Goal: Information Seeking & Learning: Understand process/instructions

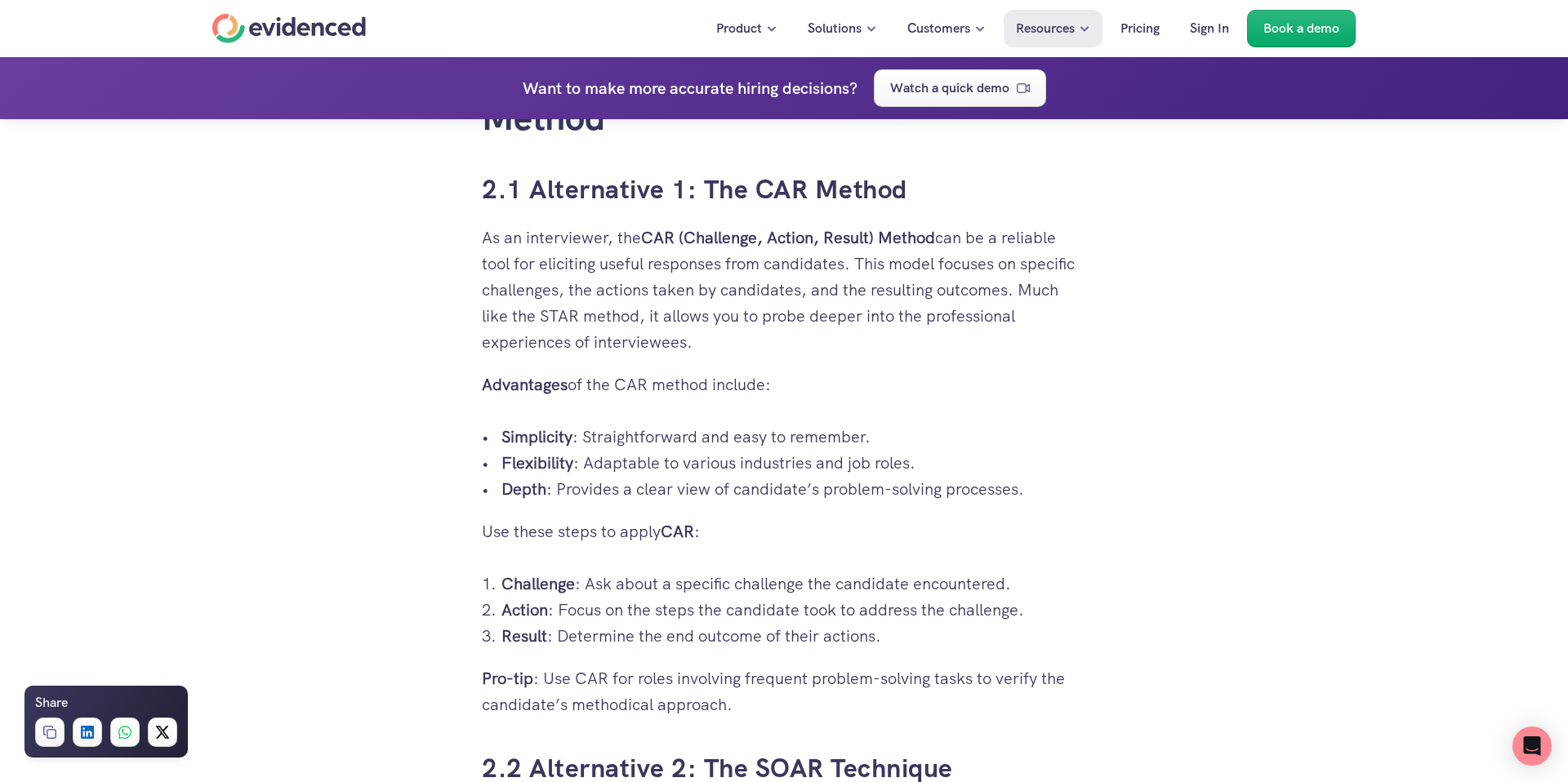
scroll to position [2826, 0]
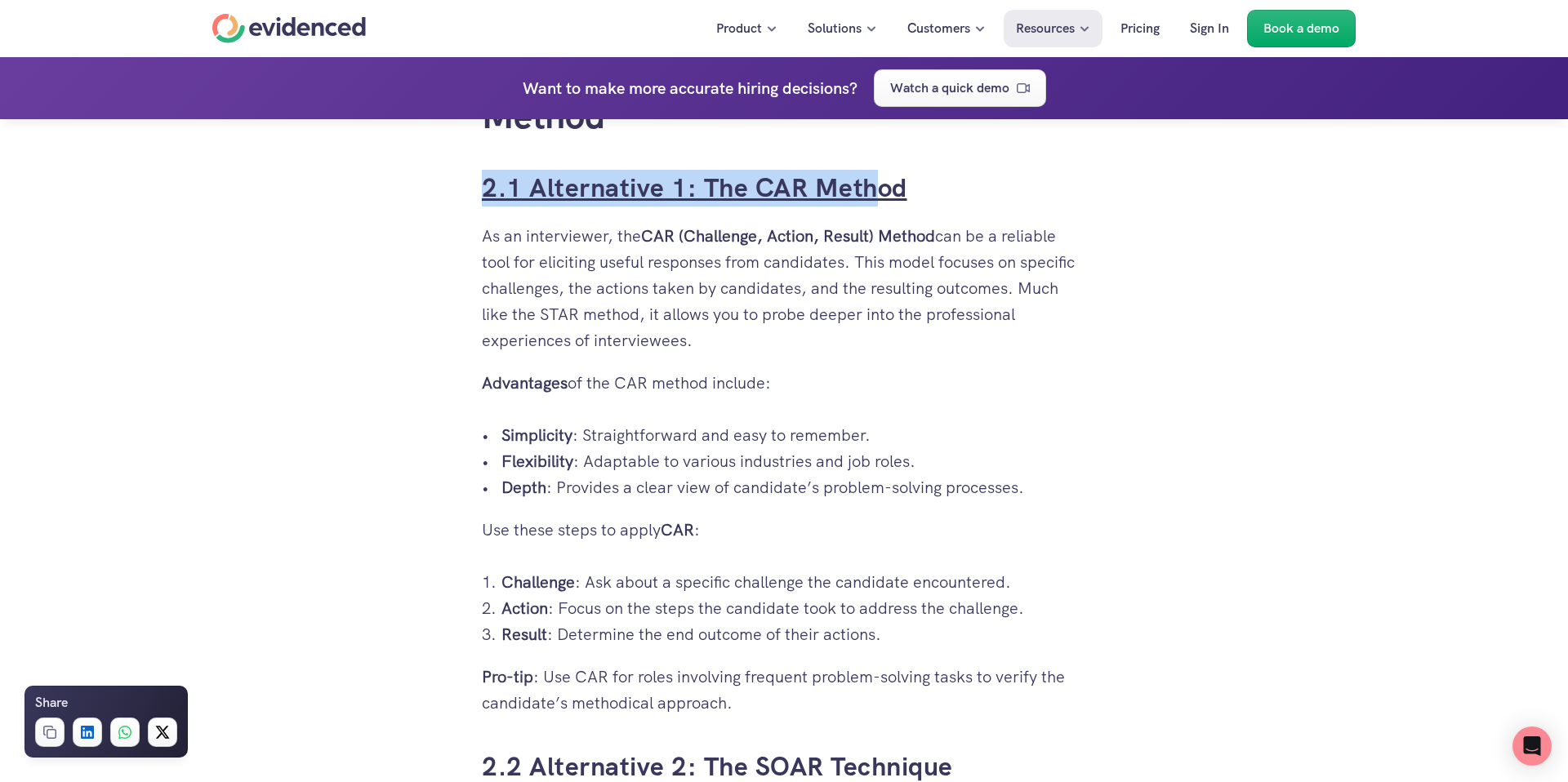
drag, startPoint x: 695, startPoint y: 162, endPoint x: 923, endPoint y: 197, distance: 230.7
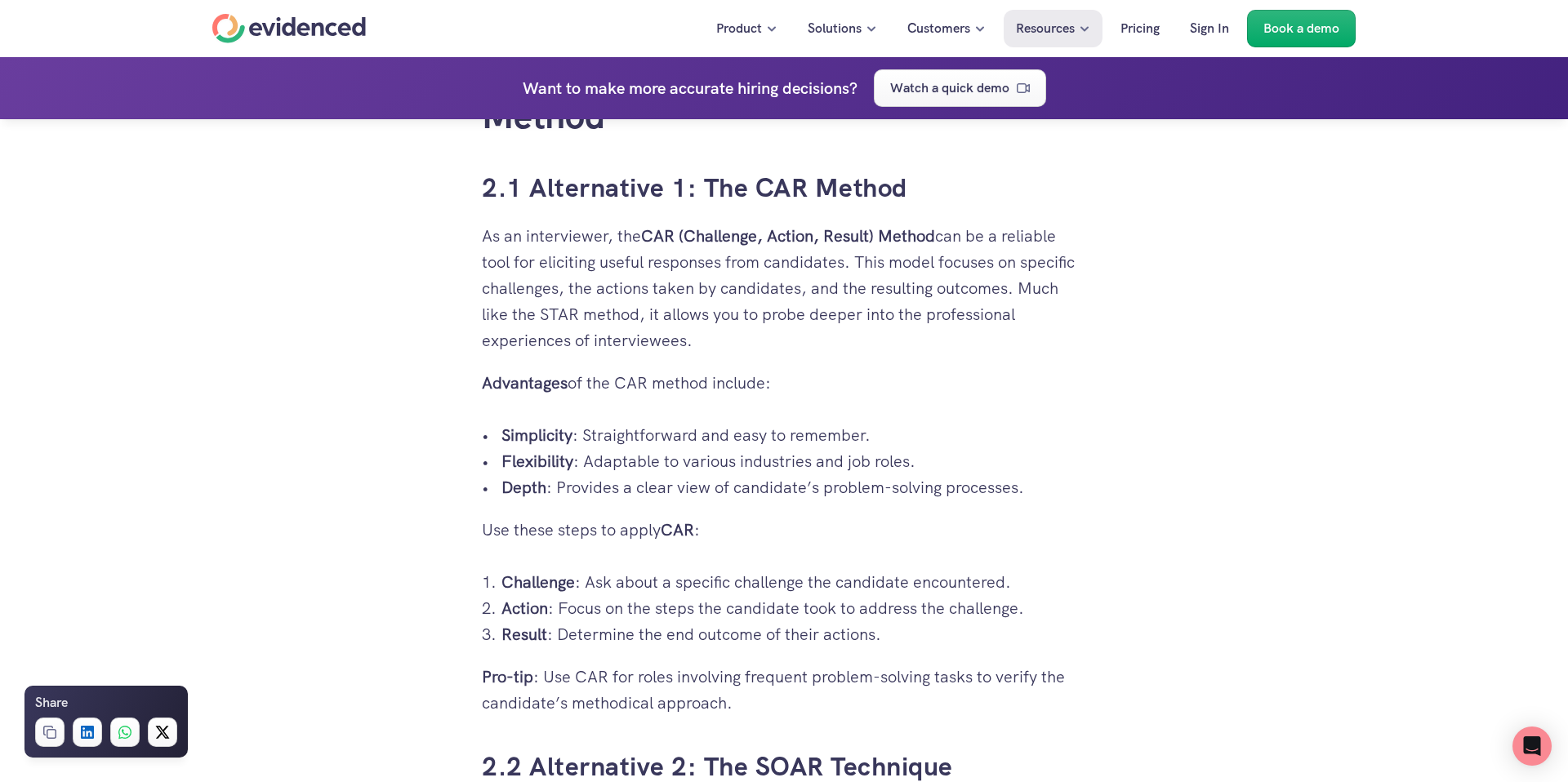
click at [938, 197] on h3 "2.1 Alternative 1: The CAR Method" at bounding box center [783, 187] width 604 height 36
drag, startPoint x: 932, startPoint y: 193, endPoint x: 707, endPoint y: 195, distance: 225.0
click at [707, 195] on h3 "2.1 Alternative 1: The CAR Method" at bounding box center [783, 187] width 604 height 36
copy link "The CAR Method"
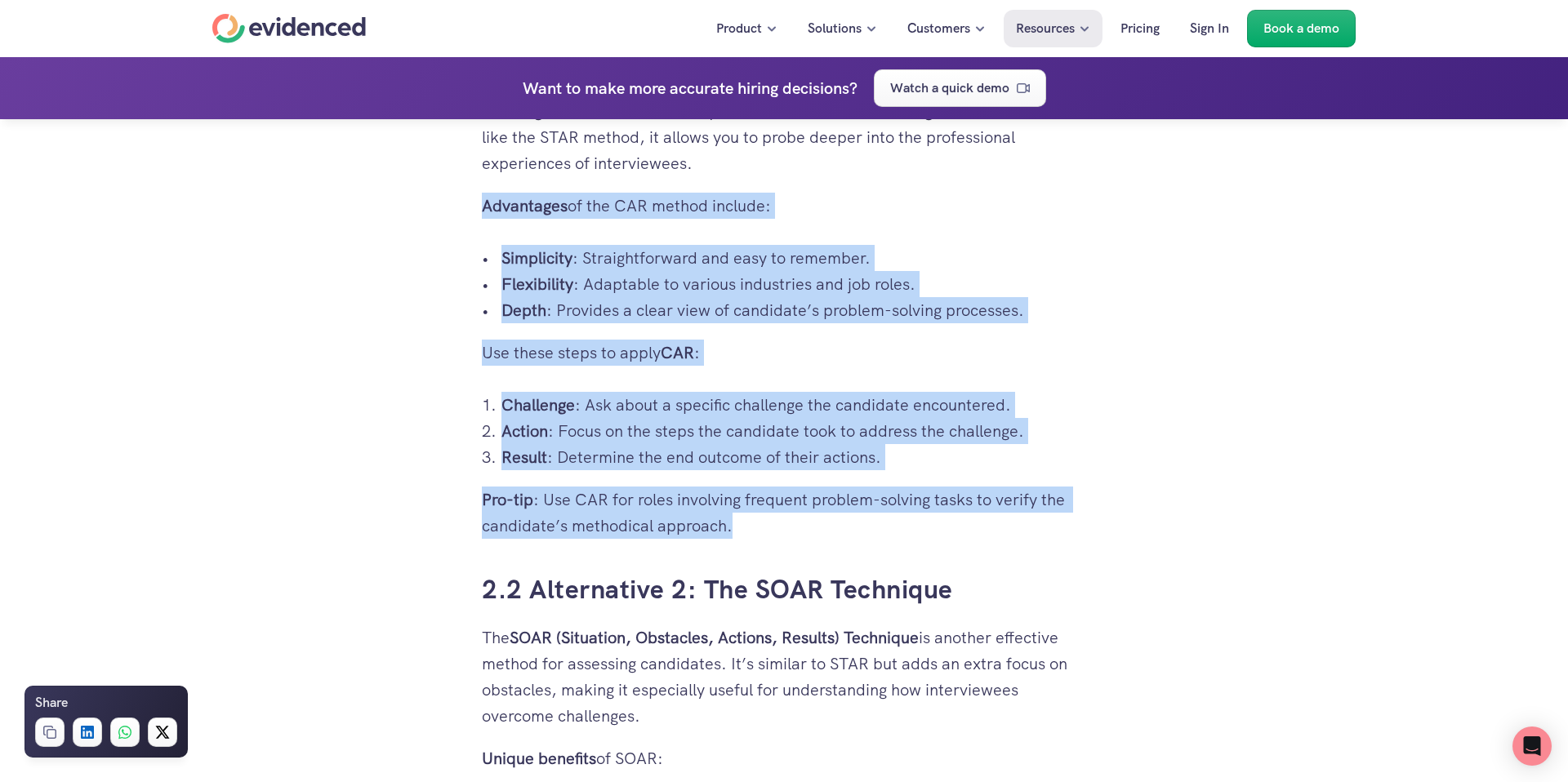
scroll to position [3005, 0]
drag, startPoint x: 482, startPoint y: 205, endPoint x: 754, endPoint y: 522, distance: 417.7
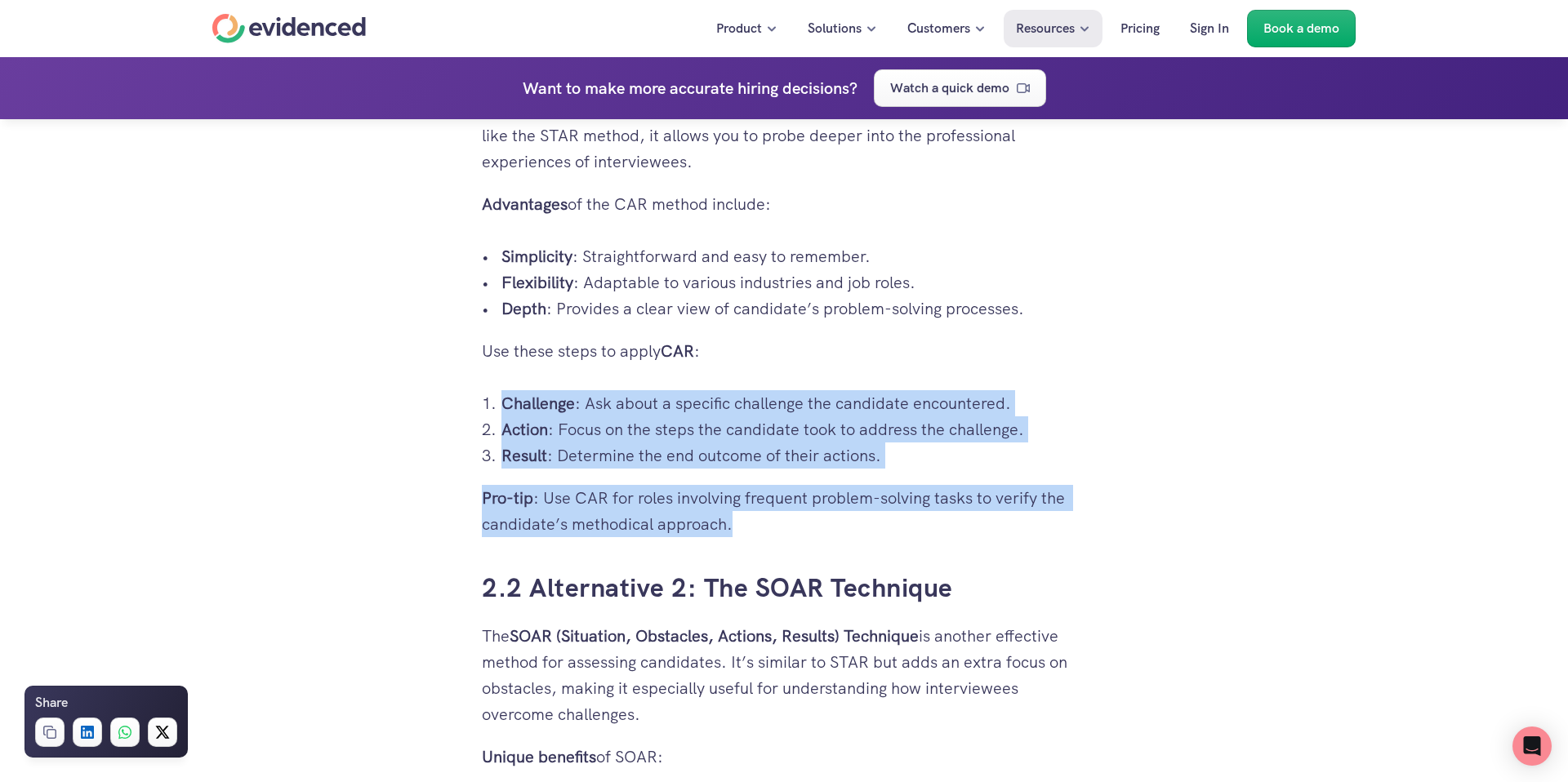
drag, startPoint x: 470, startPoint y: 390, endPoint x: 733, endPoint y: 522, distance: 294.3
click at [731, 520] on p "Pro-tip : Use CAR for roles involving frequent problem-solving tasks to verify …" at bounding box center [783, 511] width 604 height 52
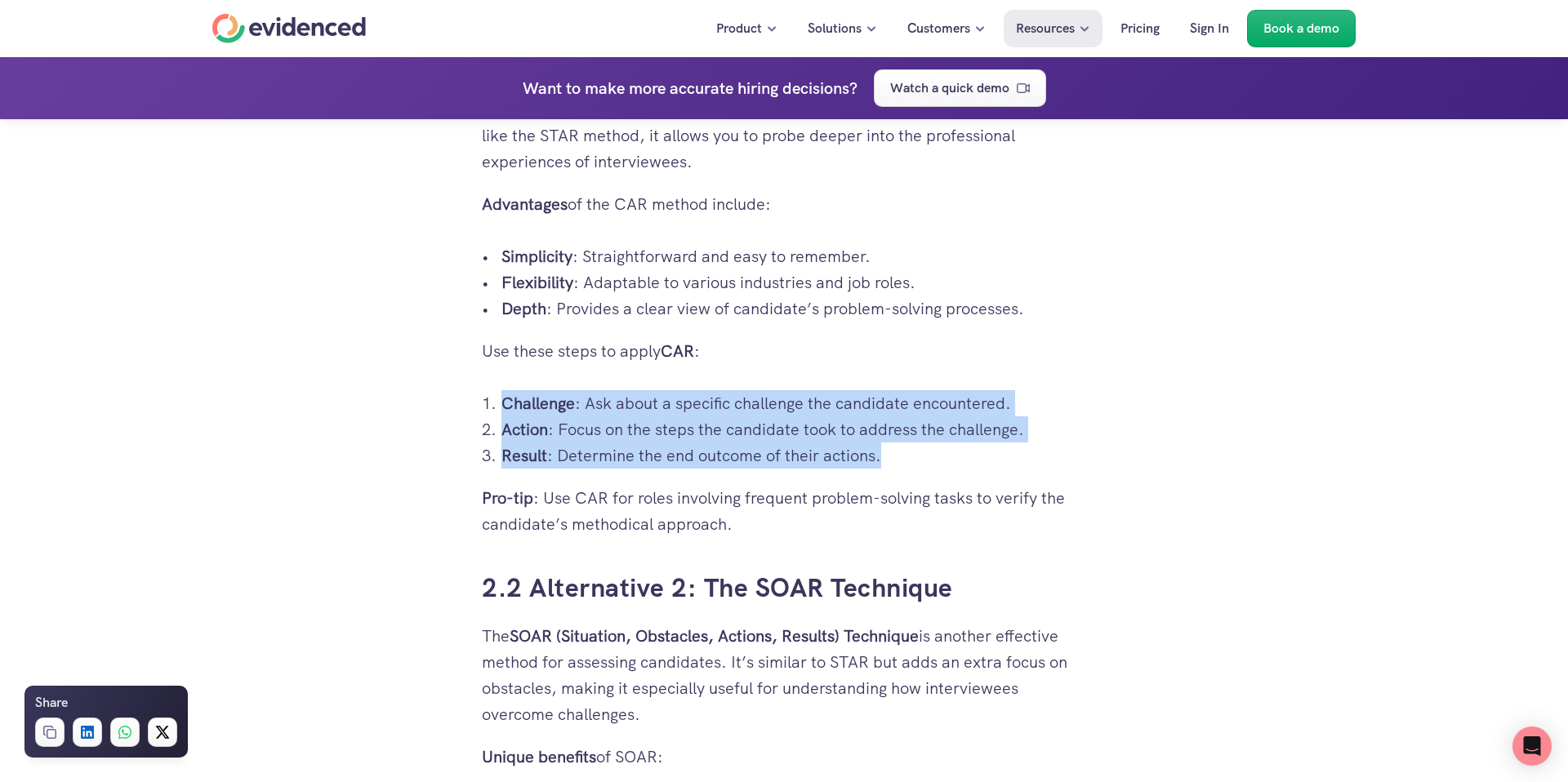
drag, startPoint x: 891, startPoint y: 458, endPoint x: 477, endPoint y: 404, distance: 417.5
copy ol "Challenge : Ask about a specific challenge the candidate encountered. Action : …"
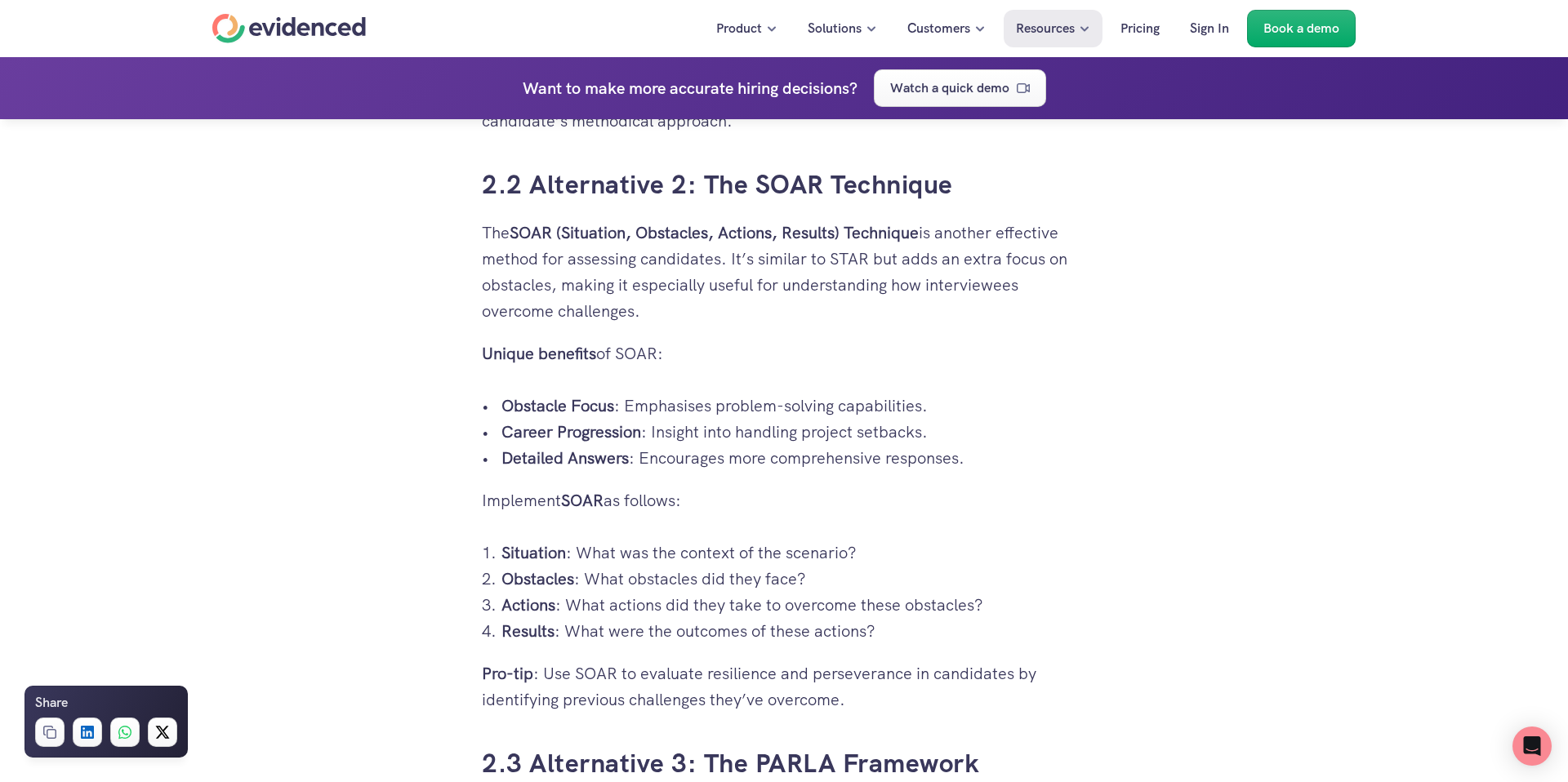
scroll to position [3414, 0]
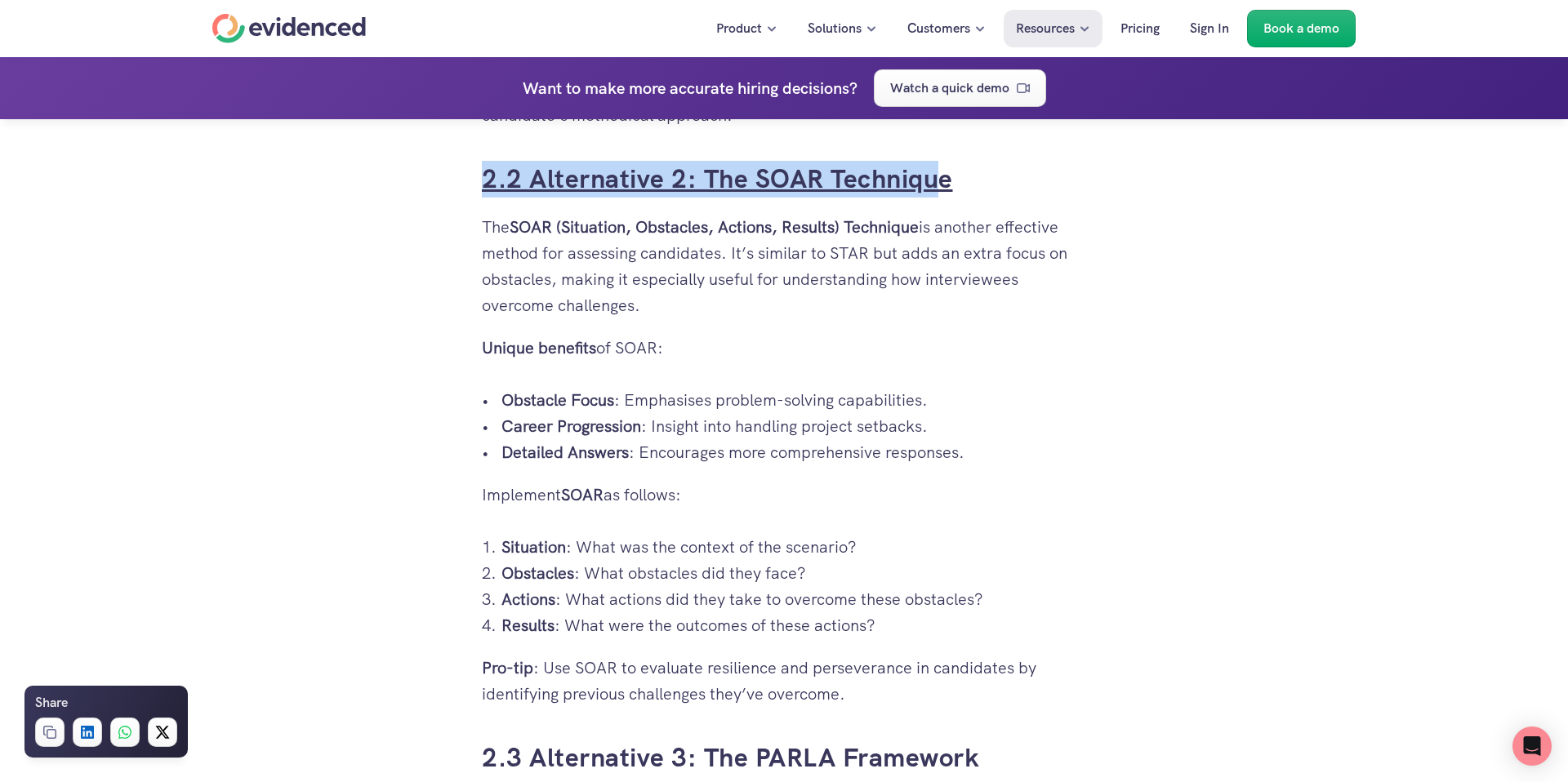
drag, startPoint x: 700, startPoint y: 154, endPoint x: 968, endPoint y: 190, distance: 270.4
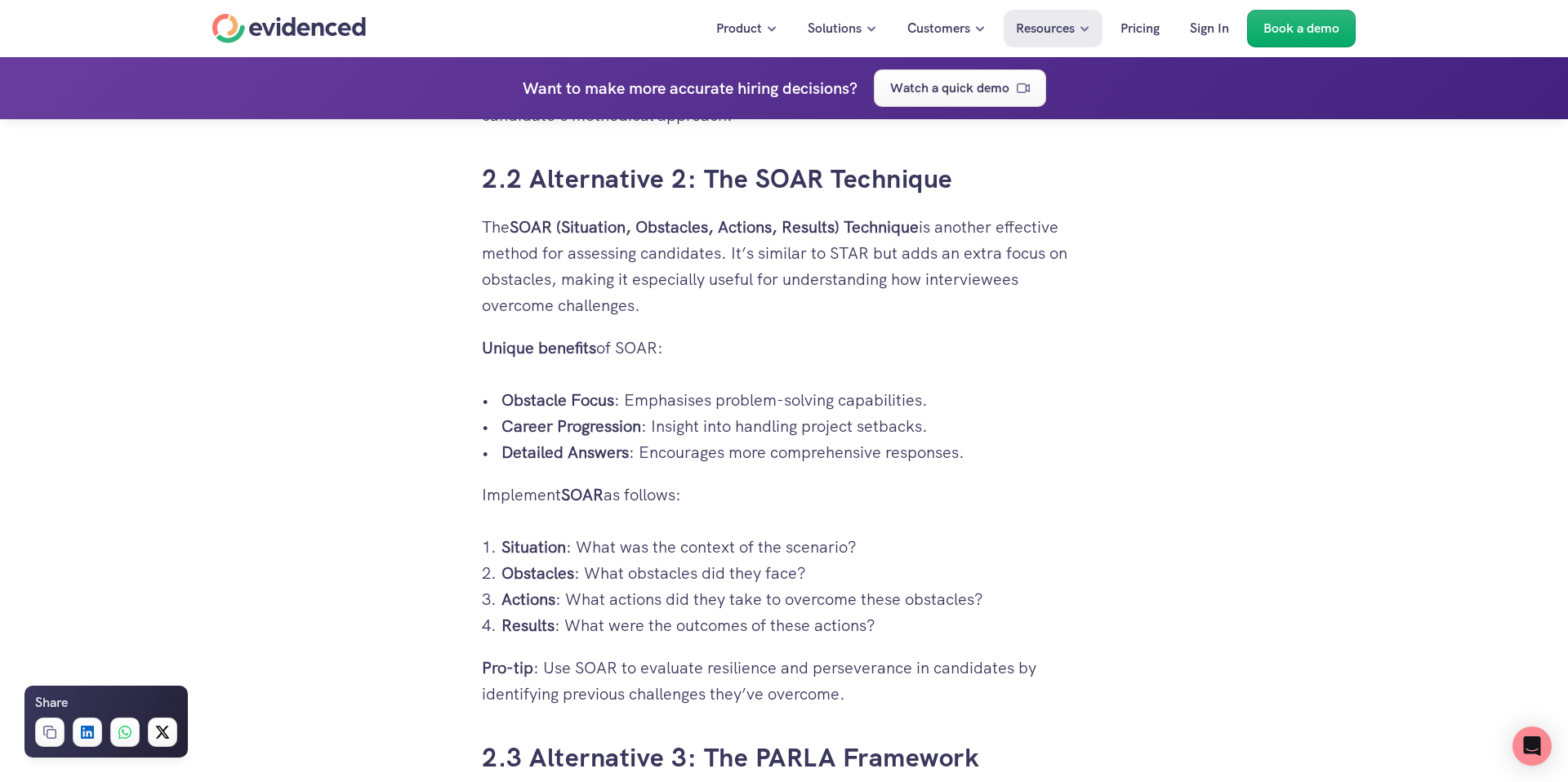
click at [988, 190] on h3 "2.2 Alternative 2: The SOAR Technique" at bounding box center [783, 179] width 604 height 36
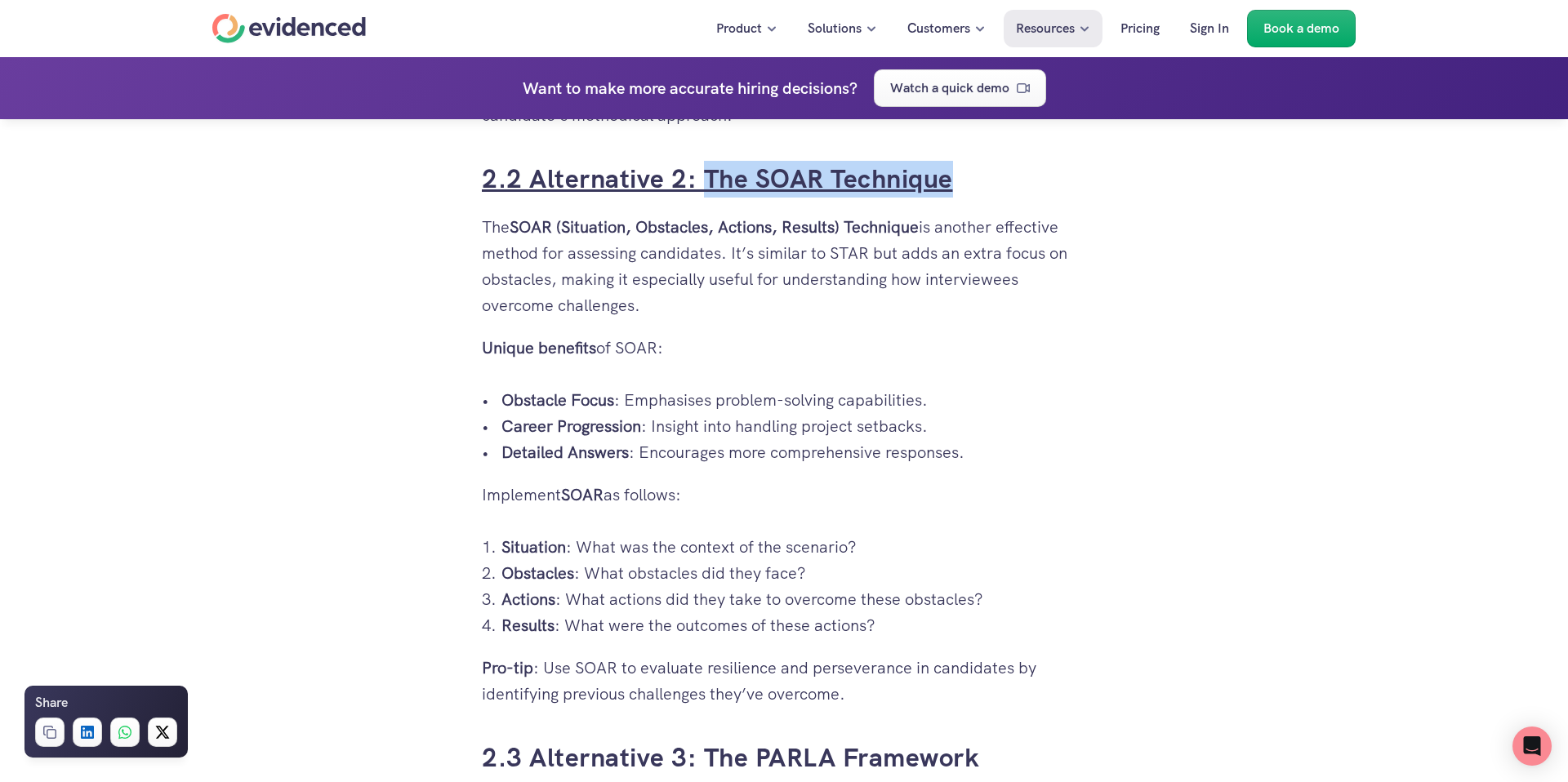
drag, startPoint x: 985, startPoint y: 189, endPoint x: 705, endPoint y: 182, distance: 280.1
click at [705, 182] on h3 "2.2 Alternative 2: The SOAR Technique" at bounding box center [783, 179] width 604 height 36
copy link "The SOAR Technique"
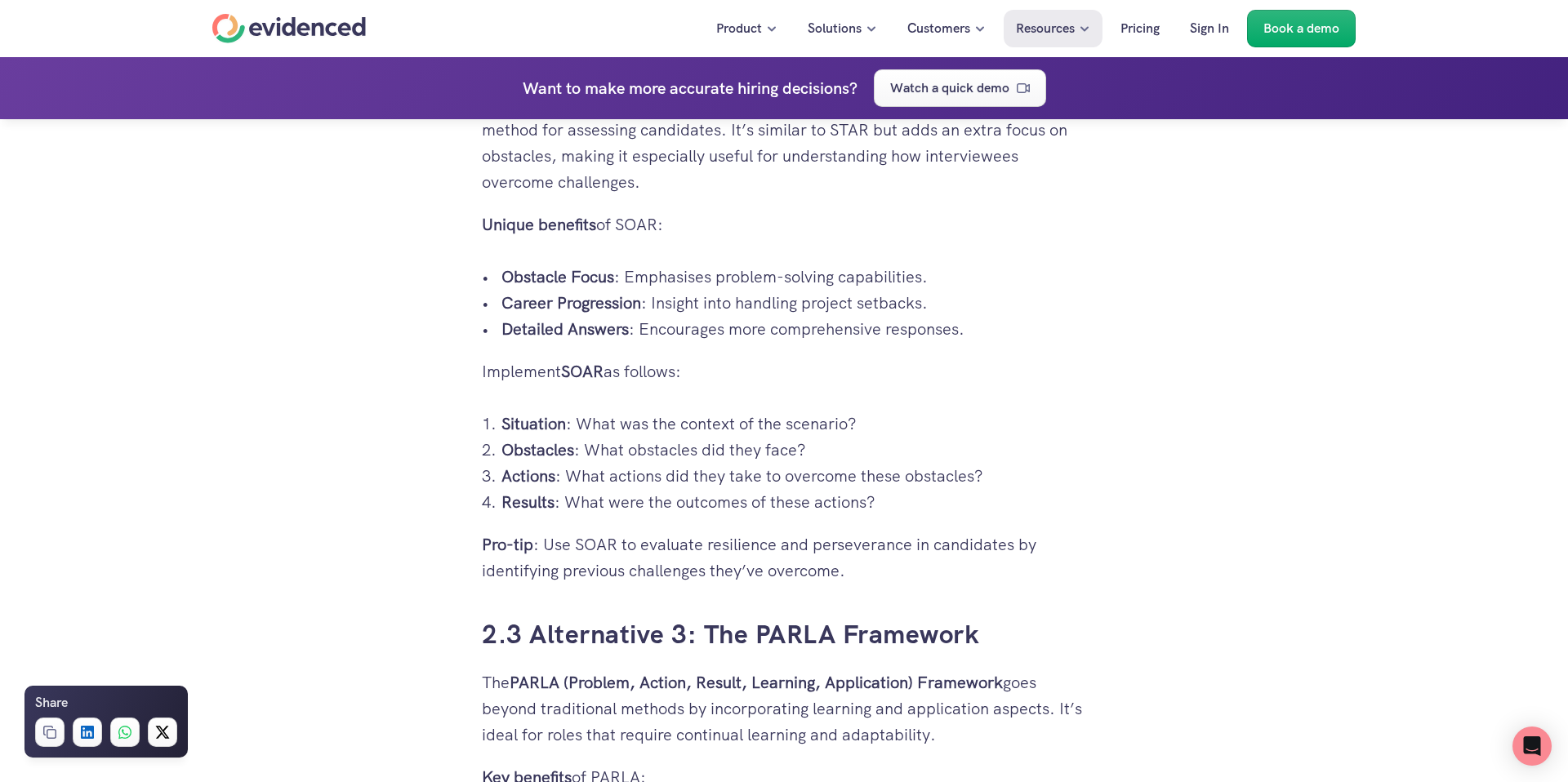
scroll to position [3560, 0]
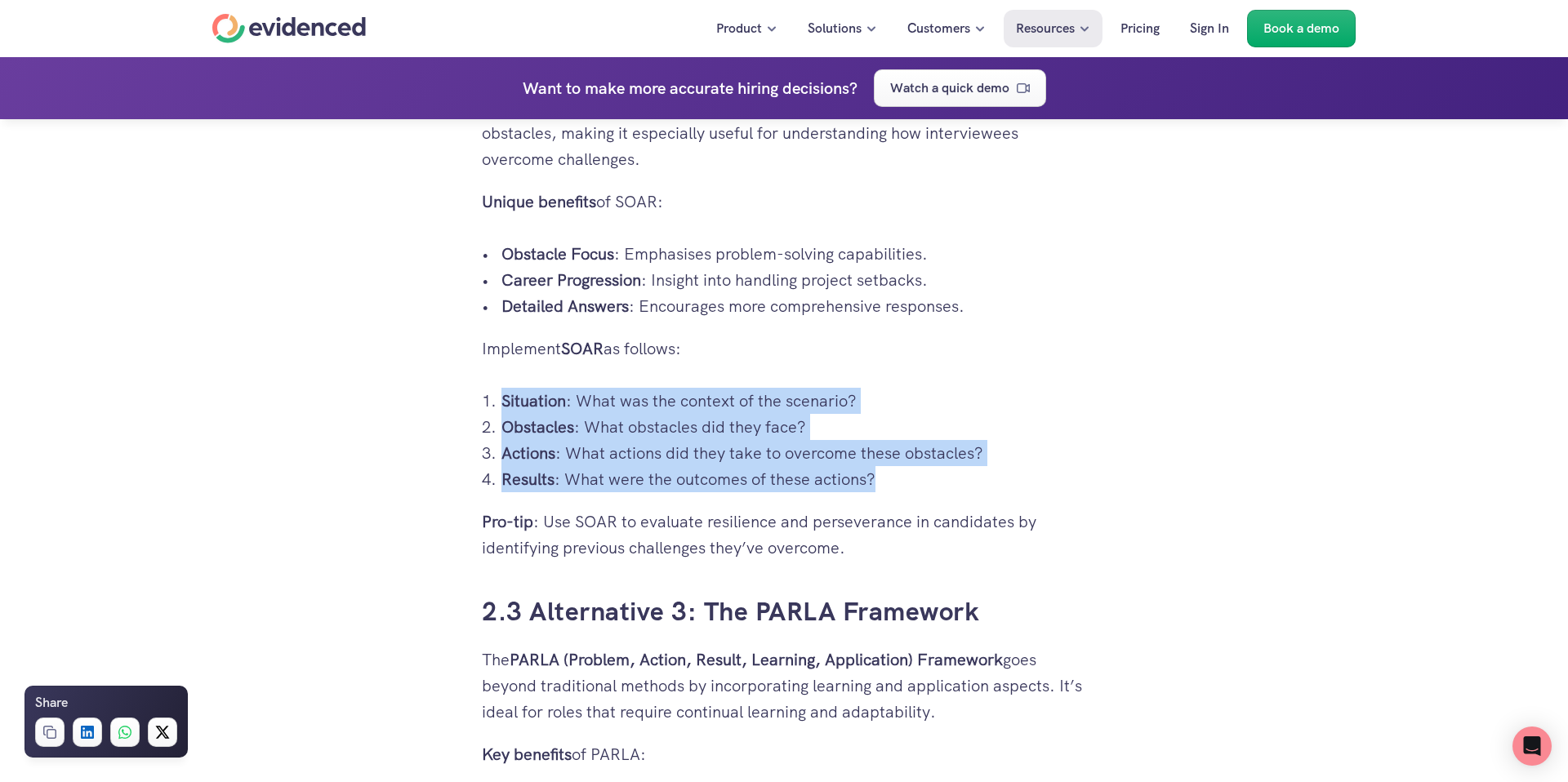
drag, startPoint x: 498, startPoint y: 391, endPoint x: 895, endPoint y: 476, distance: 406.0
click at [895, 476] on ol "Situation : What was the context of the scenario? Obstacles : What obstacles di…" at bounding box center [783, 440] width 604 height 104
copy ol "Situation : What was the context of the scenario? Obstacles : What obstacles di…"
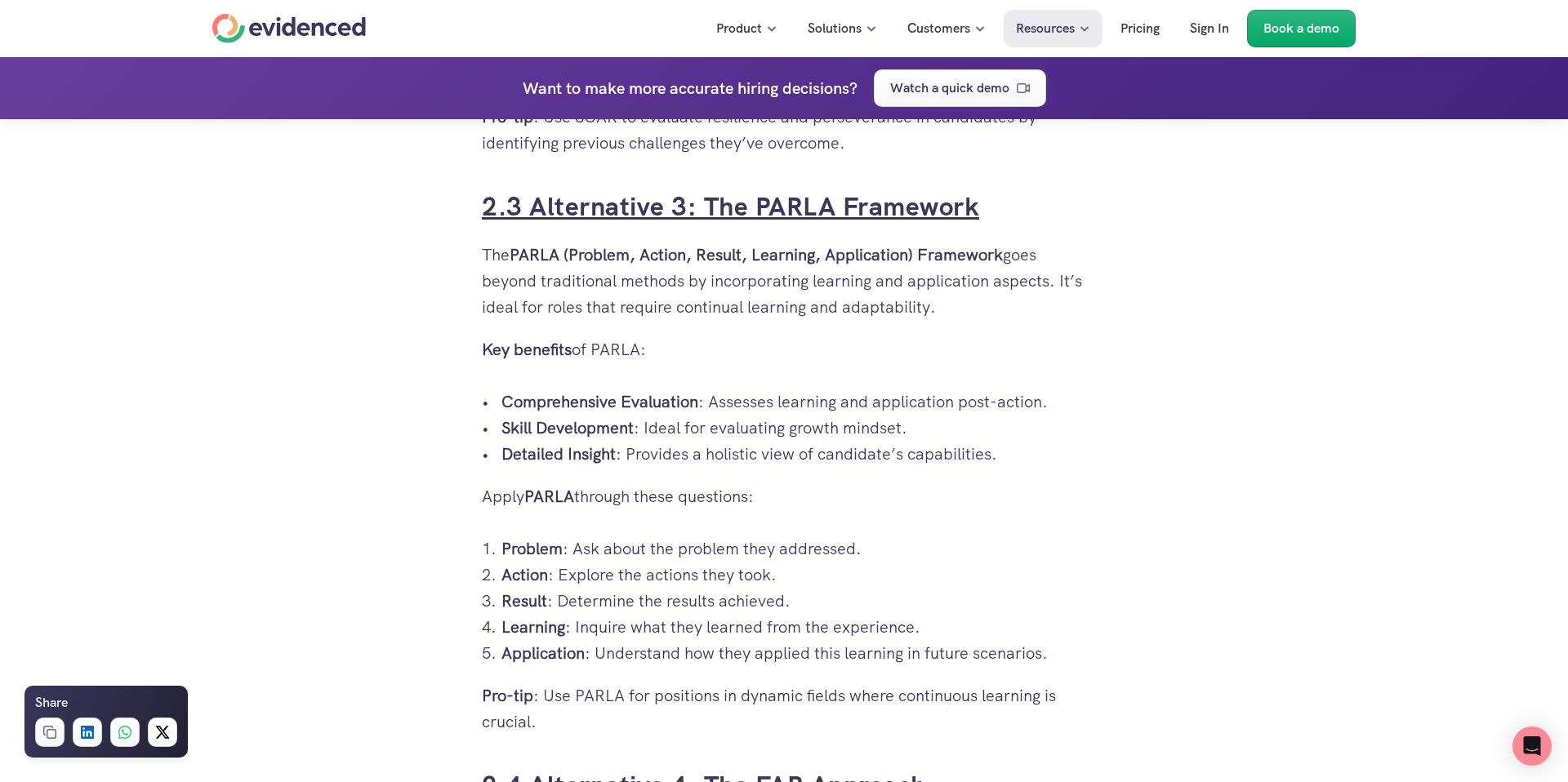
scroll to position [3966, 0]
drag, startPoint x: 702, startPoint y: 181, endPoint x: 841, endPoint y: 198, distance: 140.0
drag, startPoint x: 1024, startPoint y: 218, endPoint x: 707, endPoint y: 210, distance: 317.1
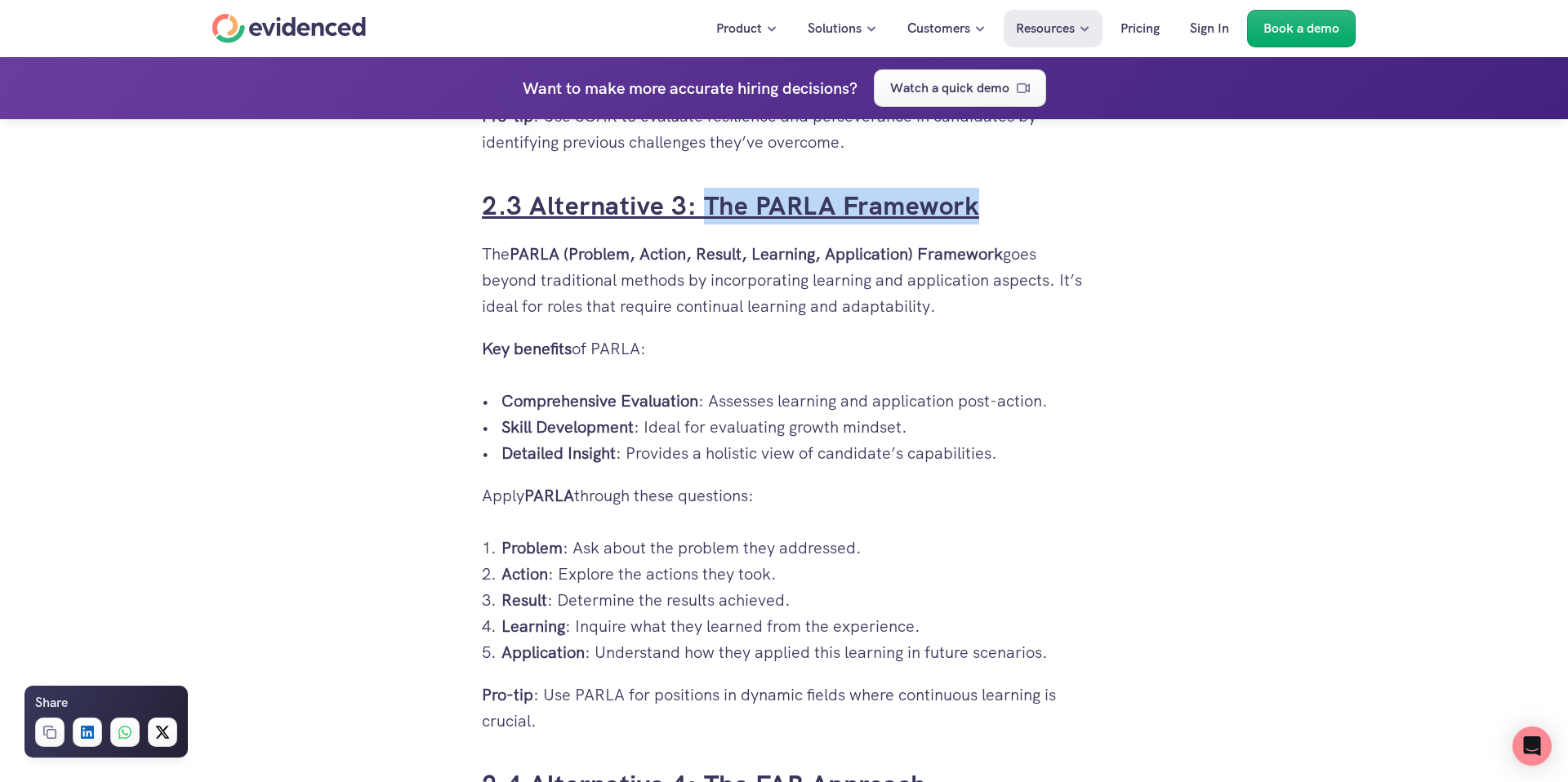
click at [700, 210] on h3 "2.3 Alternative 3: The PARLA Framework" at bounding box center [783, 206] width 604 height 36
copy link "The PARLA Framework"
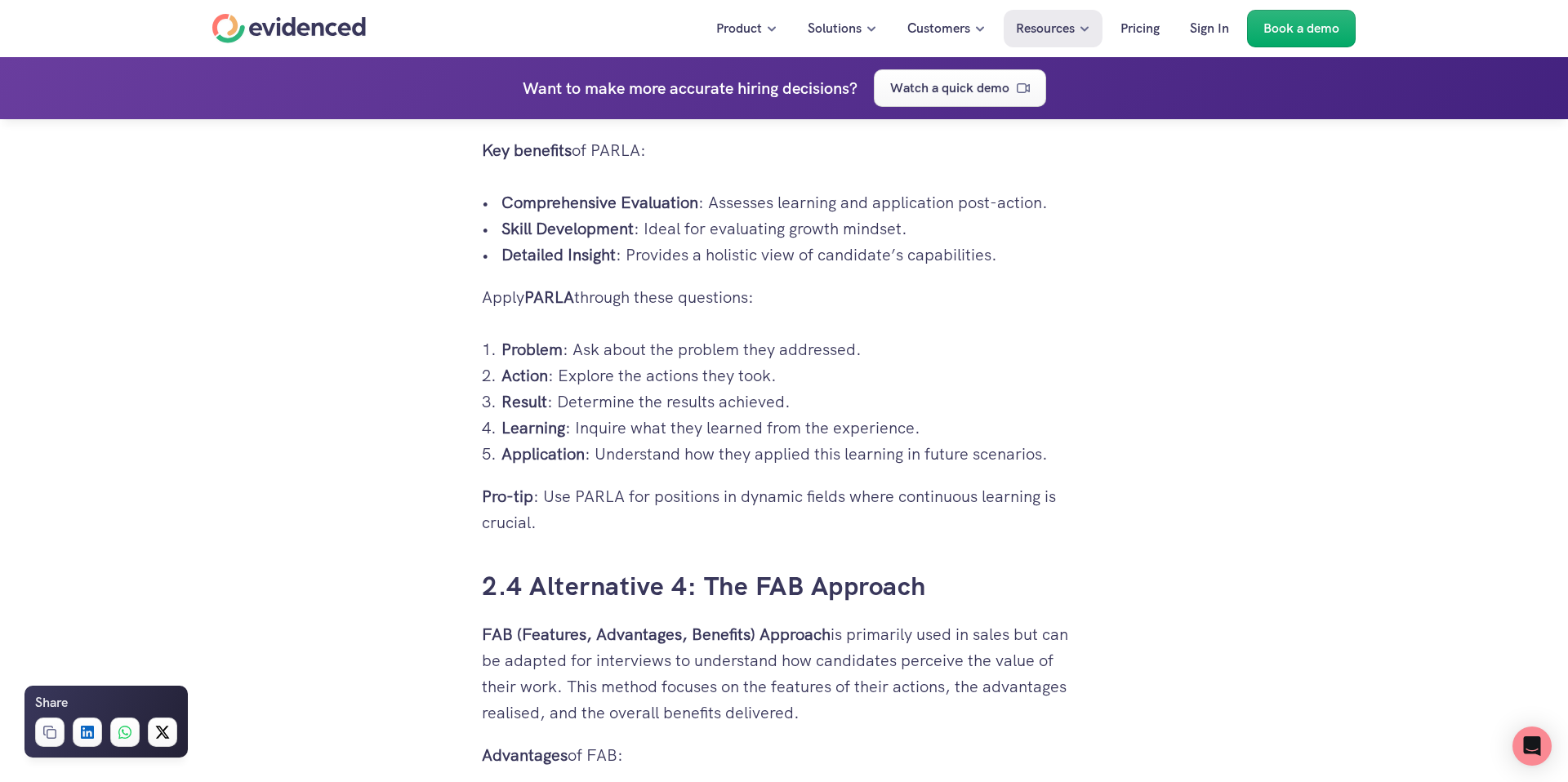
scroll to position [4185, 0]
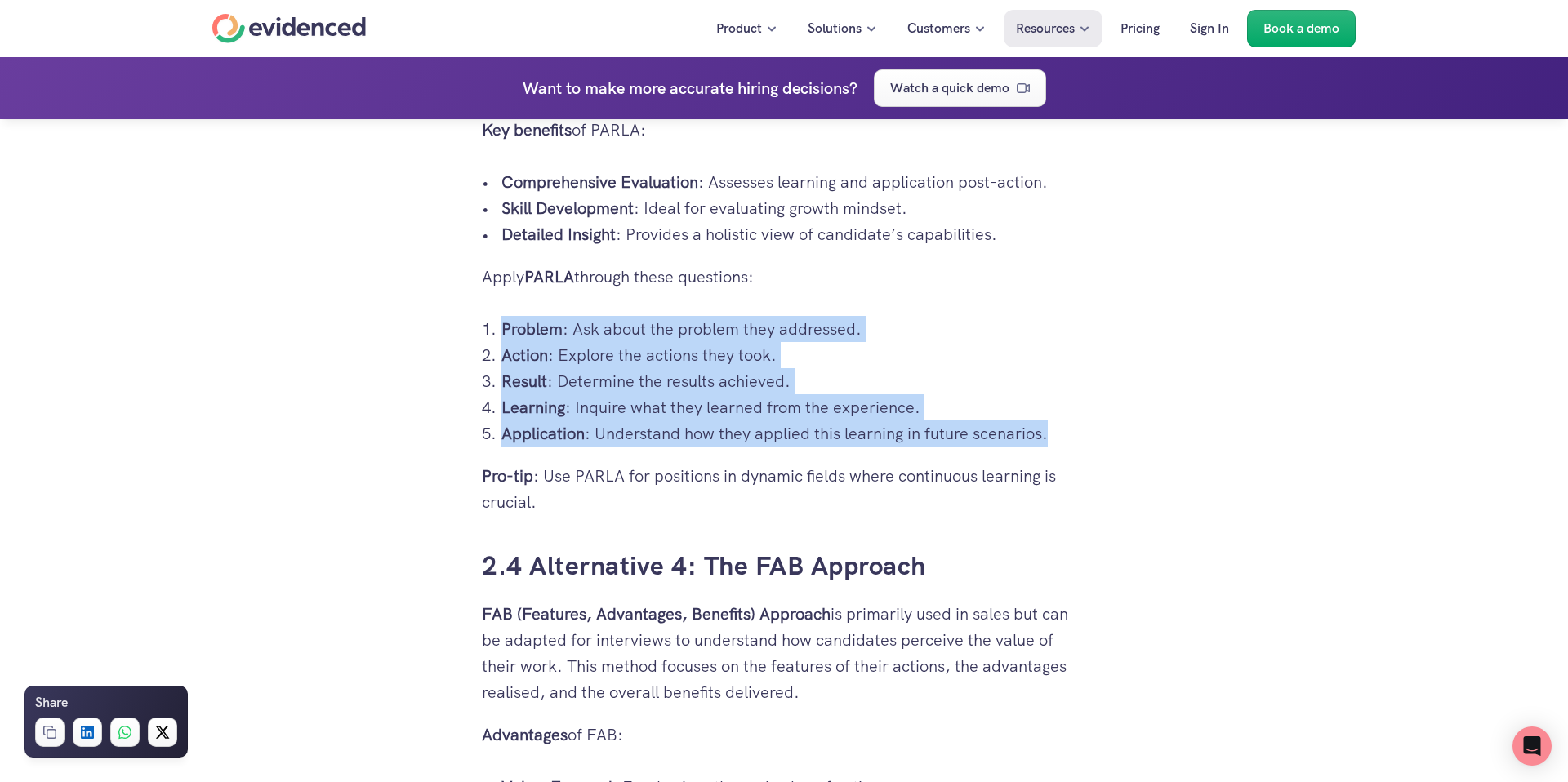
drag, startPoint x: 498, startPoint y: 316, endPoint x: 1050, endPoint y: 439, distance: 565.5
click at [1051, 440] on ol "Problem : Ask about the problem they addressed. Action : Explore the actions th…" at bounding box center [783, 381] width 604 height 130
copy ol "Problem : Ask about the problem they addressed. Action : Explore the actions th…"
